Goal: Task Accomplishment & Management: Manage account settings

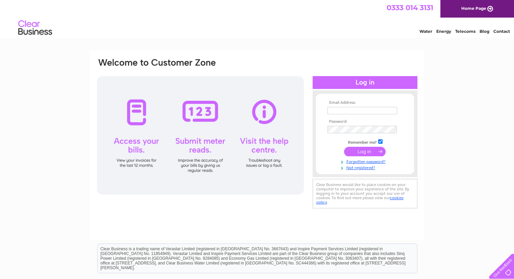
click at [352, 110] on input "text" at bounding box center [362, 110] width 70 height 7
type input "[EMAIL_ADDRESS][DOMAIN_NAME]"
click at [344, 147] on input "submit" at bounding box center [365, 151] width 42 height 9
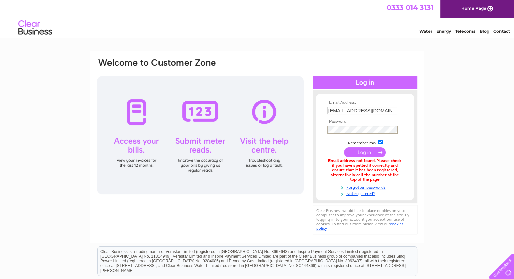
click at [344, 147] on input "submit" at bounding box center [365, 151] width 42 height 9
click at [356, 187] on link "Forgotten password?" at bounding box center [365, 186] width 77 height 6
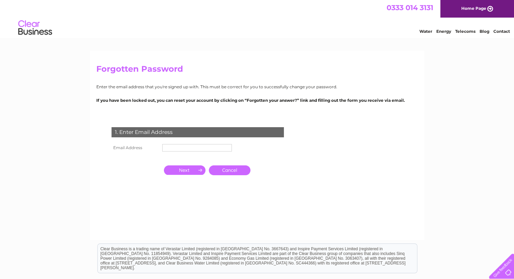
click at [186, 148] on input "text" at bounding box center [197, 147] width 70 height 7
type input "morag@specialprojects-uk.com"
click at [181, 172] on input "button" at bounding box center [185, 169] width 42 height 9
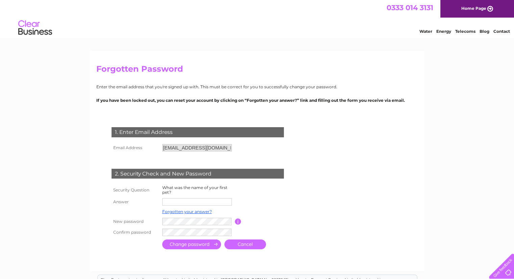
click at [182, 202] on input "text" at bounding box center [197, 201] width 70 height 7
type input "Prince"
click at [148, 221] on tr "New password Password must be at least 6 characters long" at bounding box center [206, 222] width 192 height 12
click at [202, 244] on input "submit" at bounding box center [191, 244] width 59 height 10
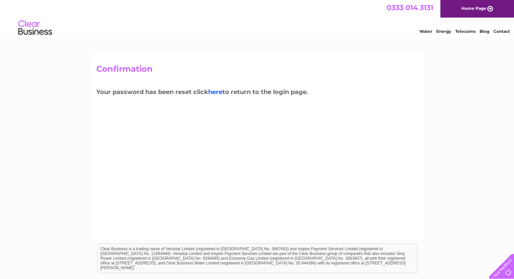
click at [220, 91] on link "here" at bounding box center [215, 91] width 14 height 7
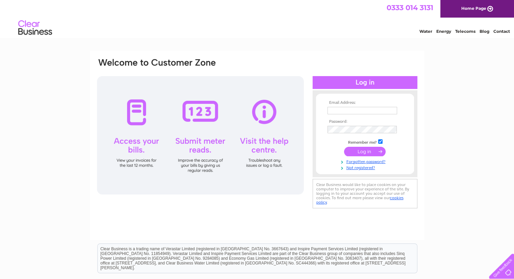
type input "[EMAIL_ADDRESS][DOMAIN_NAME]"
click at [368, 152] on input "submit" at bounding box center [365, 151] width 42 height 9
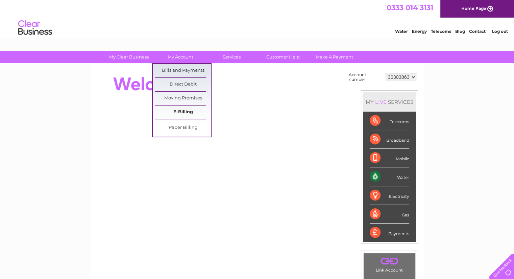
click at [184, 110] on link "E-Billing" at bounding box center [183, 112] width 56 height 14
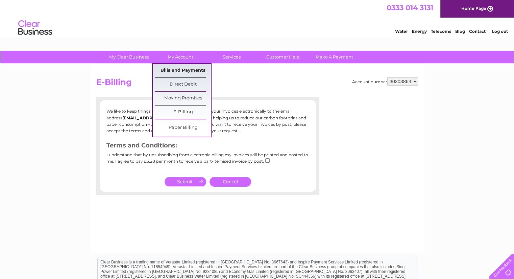
click at [179, 70] on link "Bills and Payments" at bounding box center [183, 71] width 56 height 14
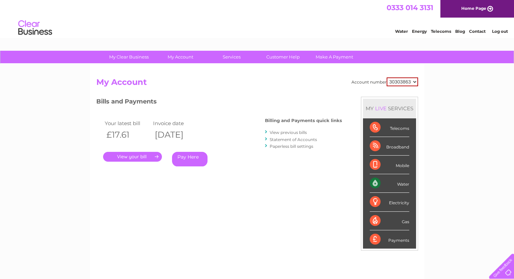
click at [302, 133] on link "View previous bills" at bounding box center [288, 132] width 37 height 5
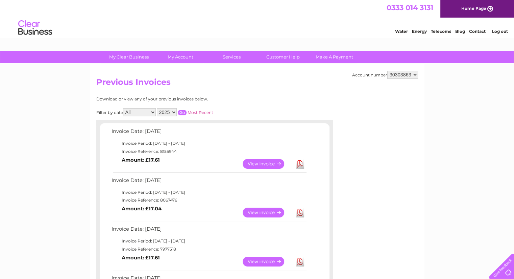
click at [267, 163] on link "View" at bounding box center [268, 164] width 50 height 10
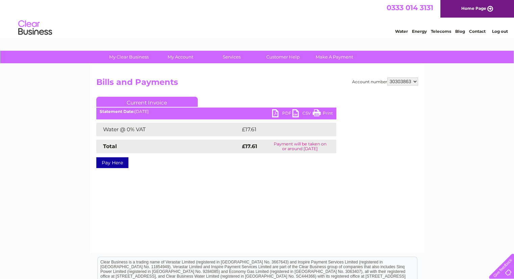
click at [276, 114] on link "PDF" at bounding box center [282, 114] width 20 height 10
